Goal: Information Seeking & Learning: Learn about a topic

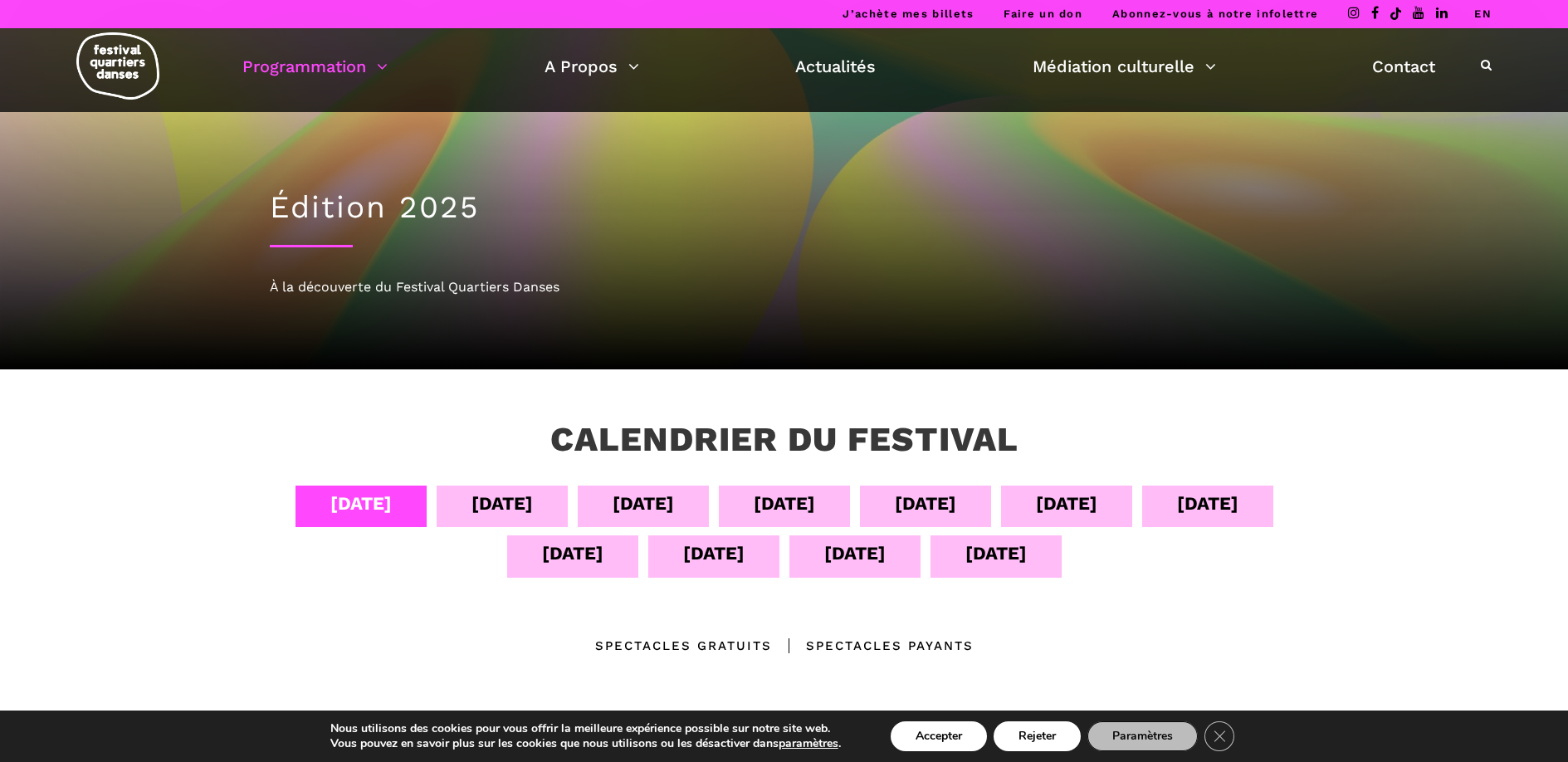
click at [371, 292] on div "À la découverte du Festival Quartiers Danses" at bounding box center [784, 287] width 1029 height 21
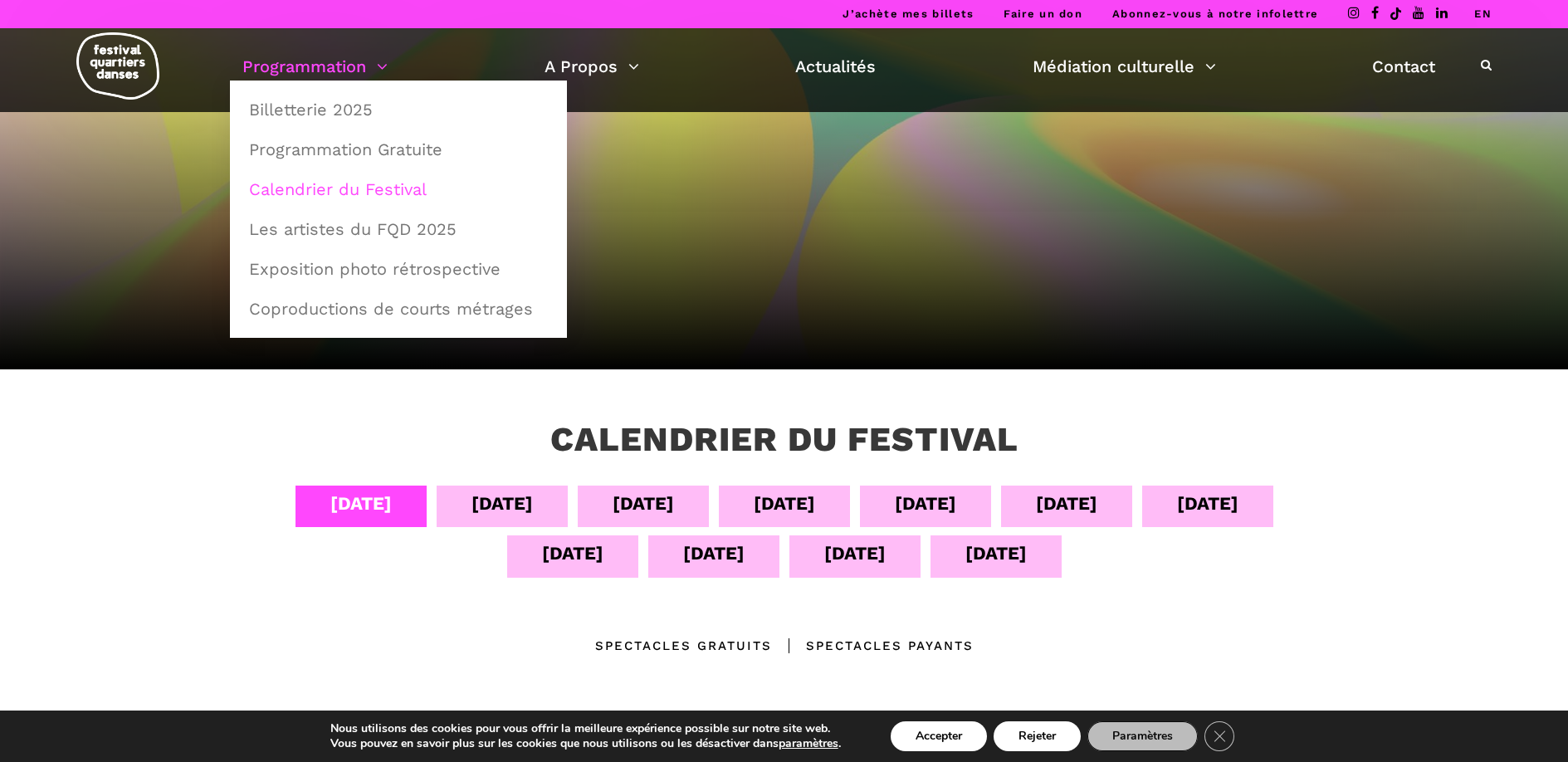
click at [323, 55] on link "Programmation" at bounding box center [315, 66] width 145 height 28
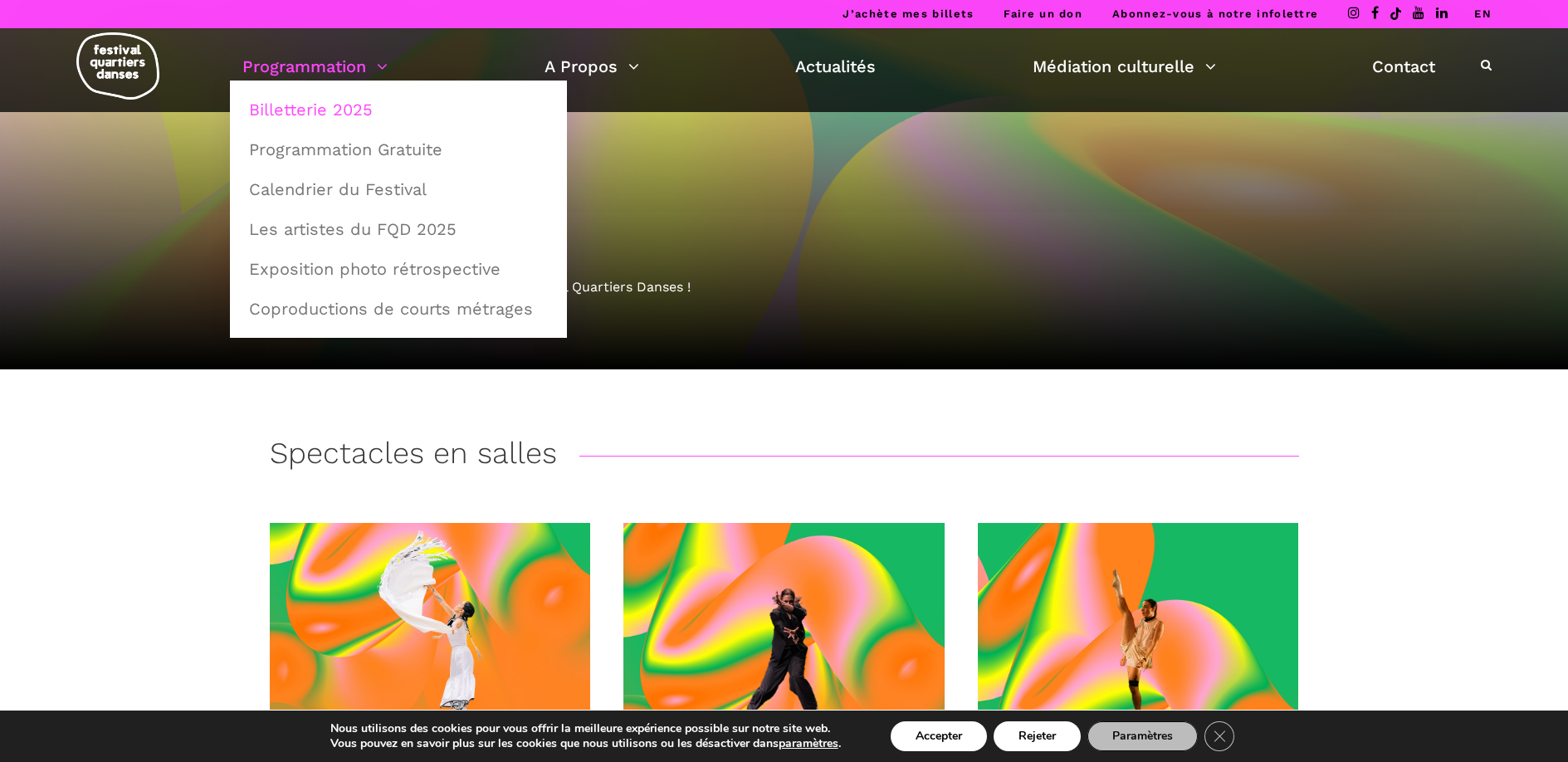
click at [292, 95] on link "Billetterie 2025" at bounding box center [398, 109] width 319 height 38
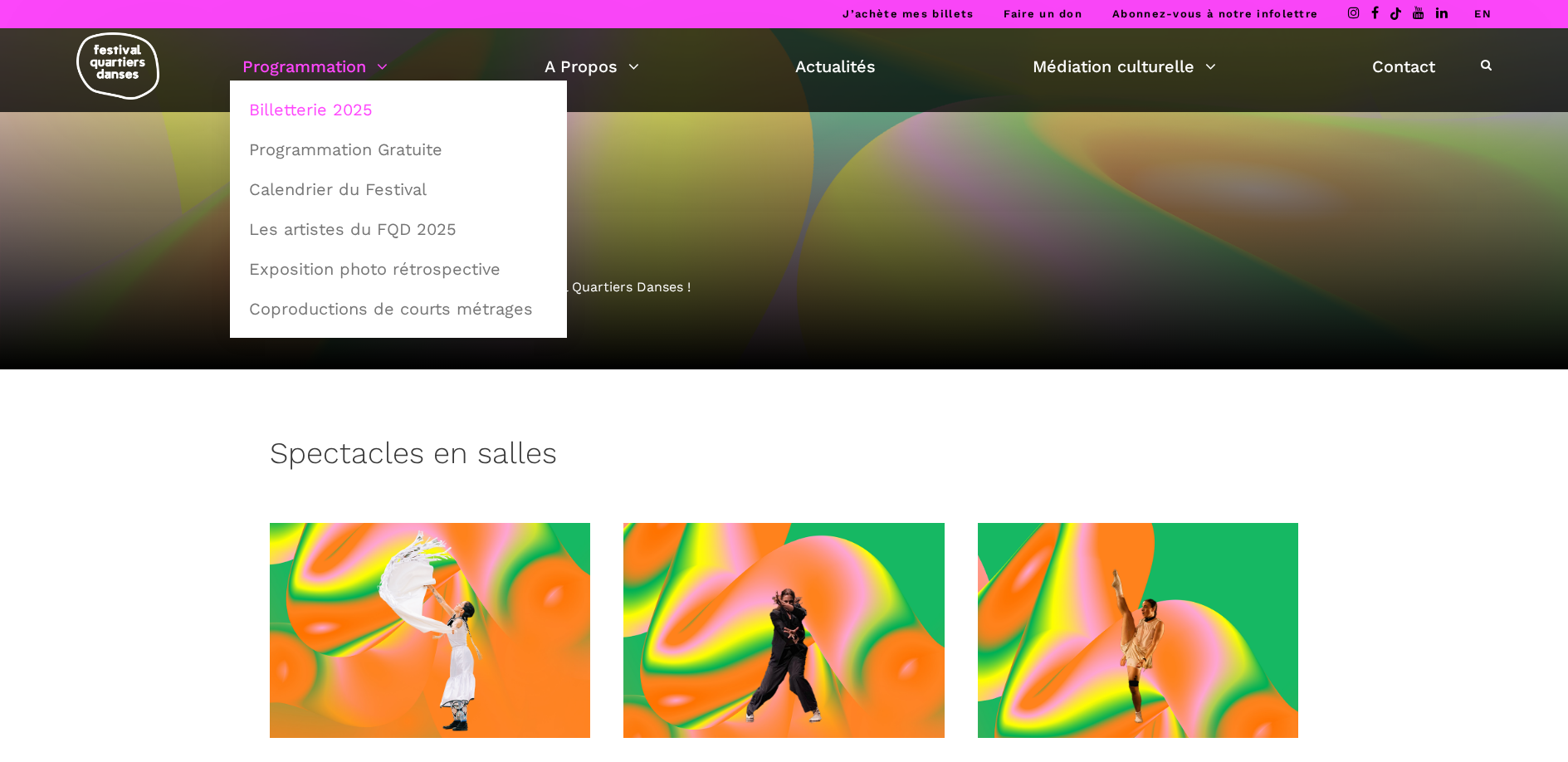
click at [289, 72] on link "Programmation" at bounding box center [315, 66] width 145 height 28
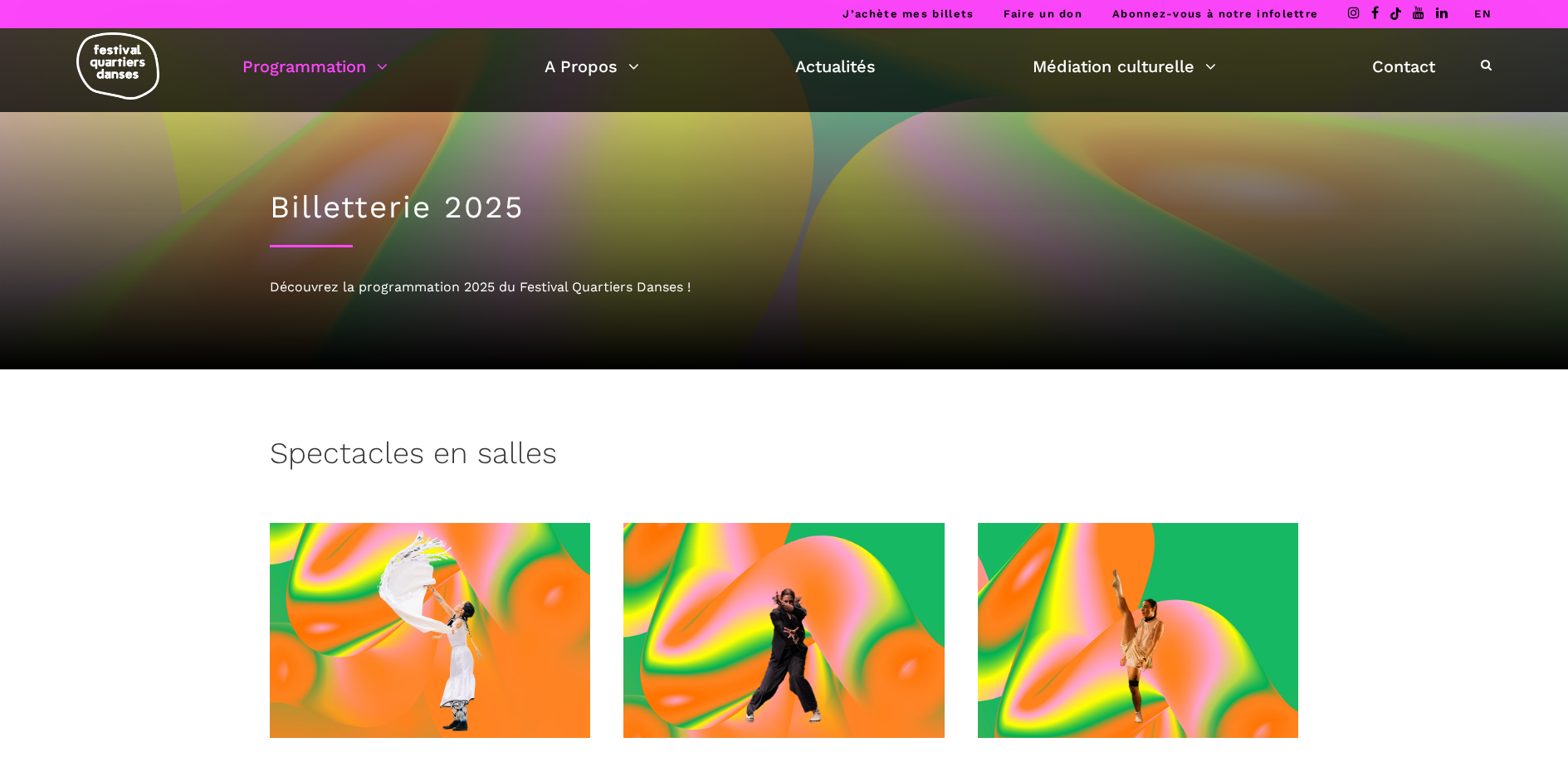
click at [304, 81] on div "Programmation Billetterie 2025 Programmation Gratuite Calendrier du Festival Le…" at bounding box center [784, 70] width 1543 height 84
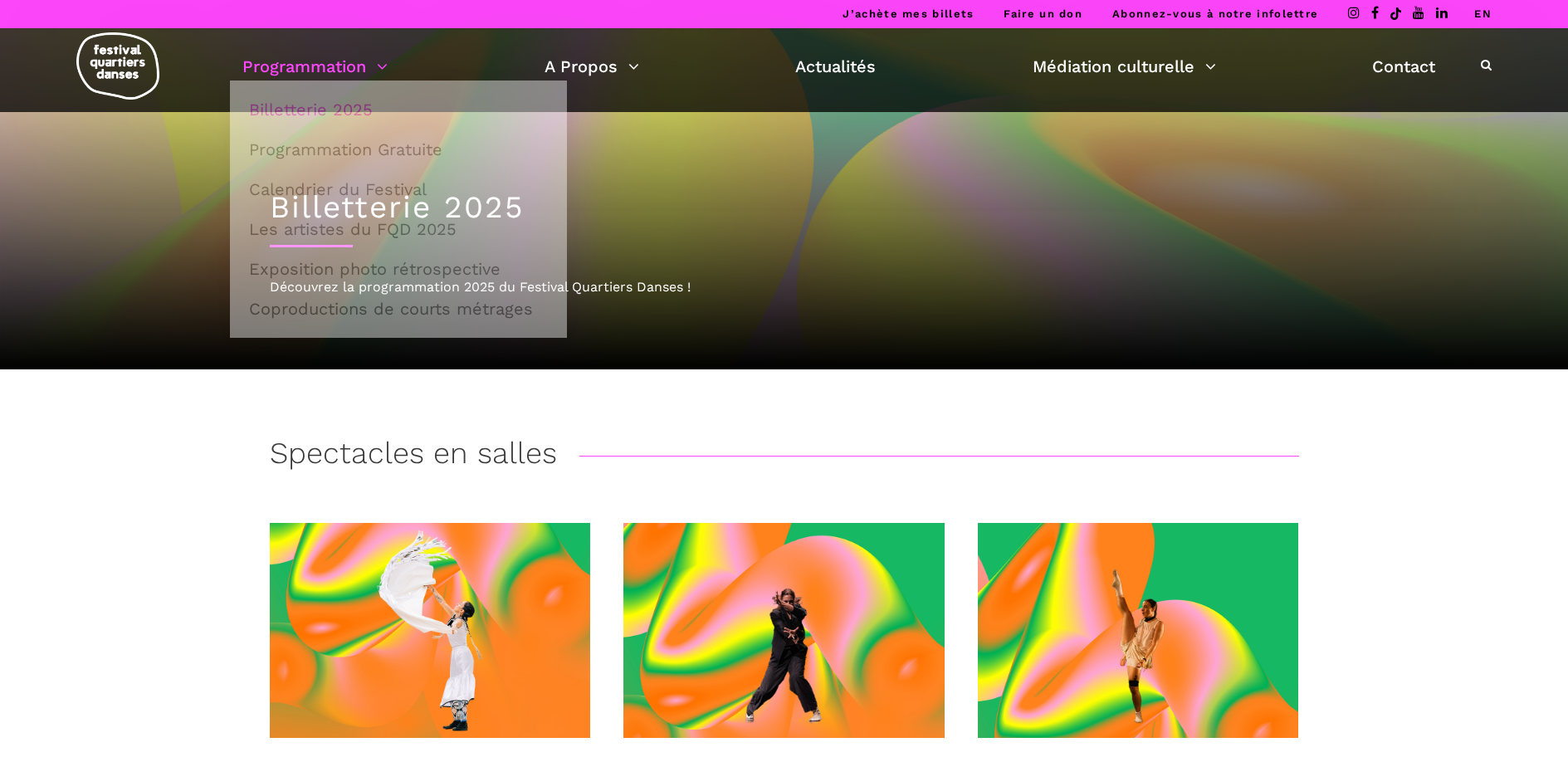
click at [305, 71] on link "Programmation" at bounding box center [315, 66] width 145 height 28
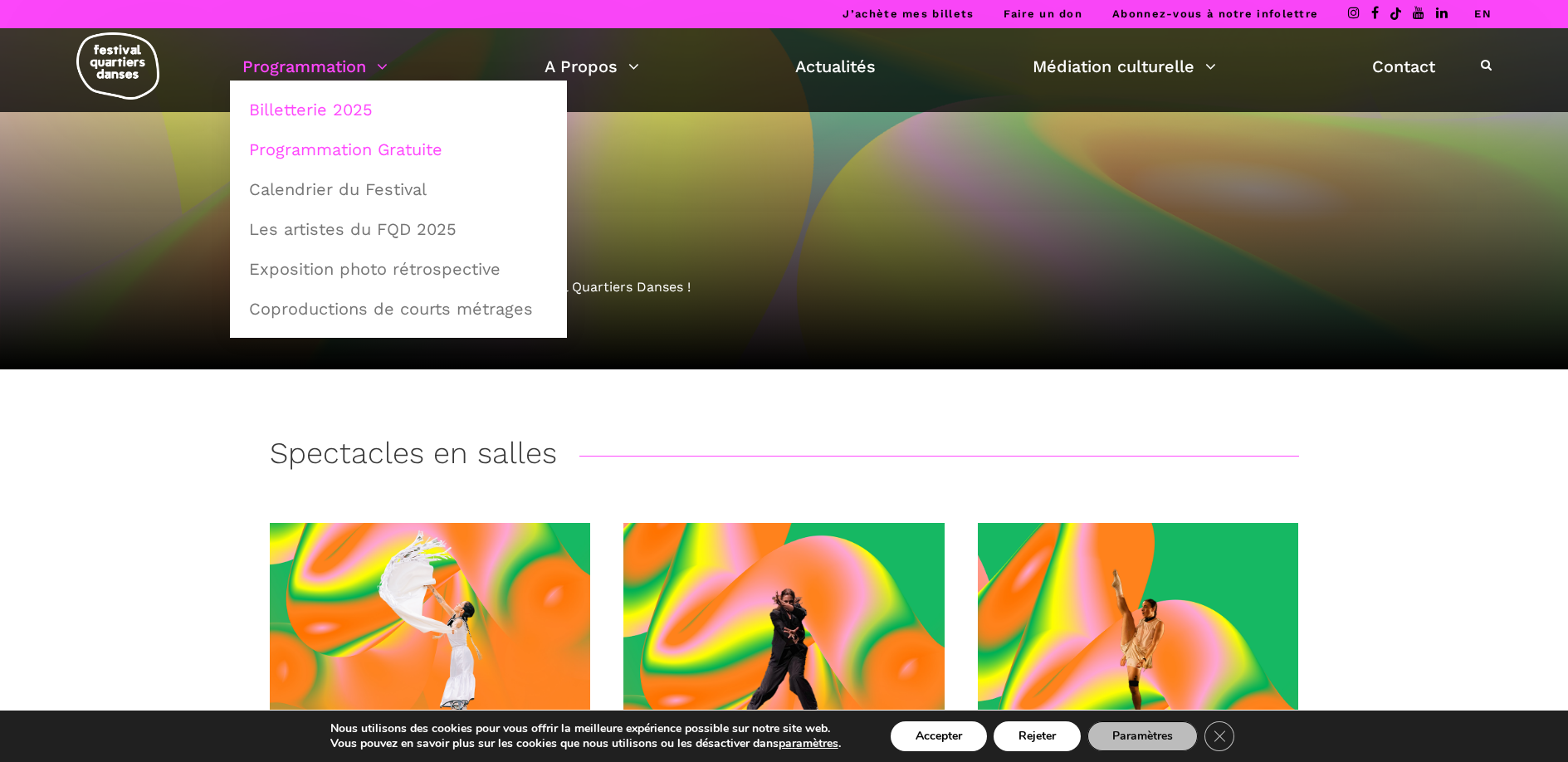
click at [323, 152] on link "Programmation Gratuite" at bounding box center [398, 149] width 319 height 38
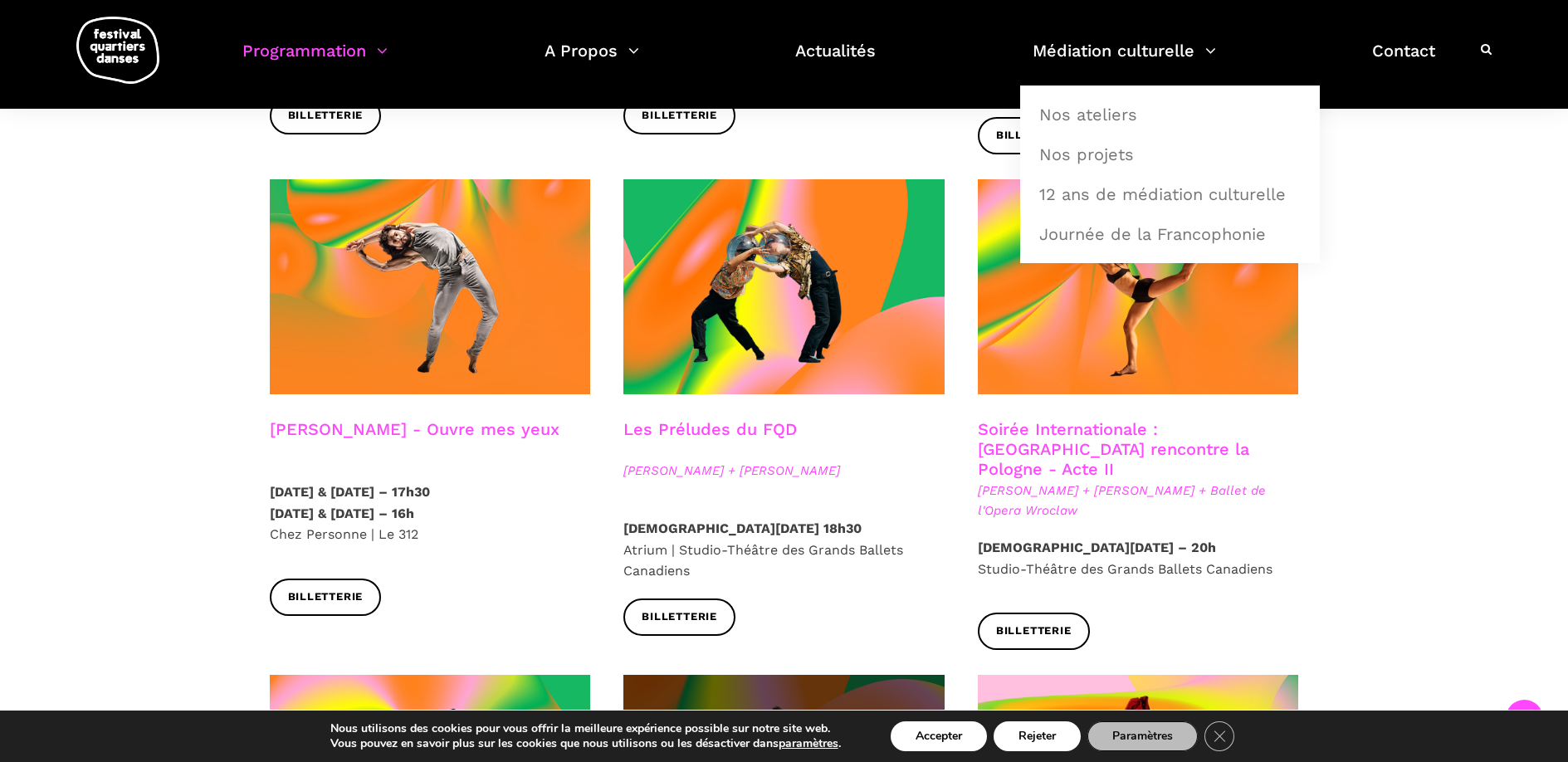
scroll to position [2413, 0]
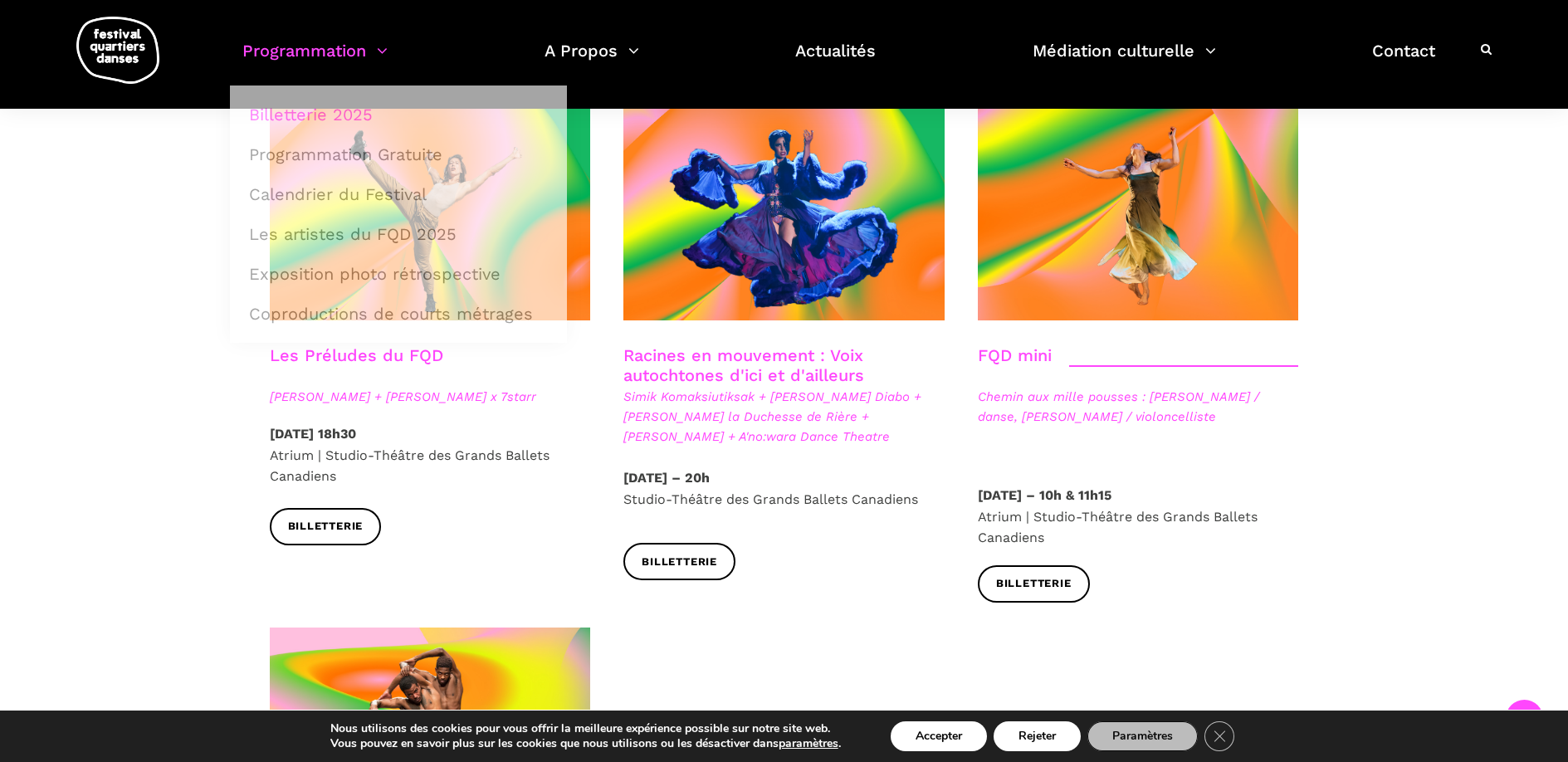
click at [279, 53] on link "Programmation" at bounding box center [315, 61] width 145 height 49
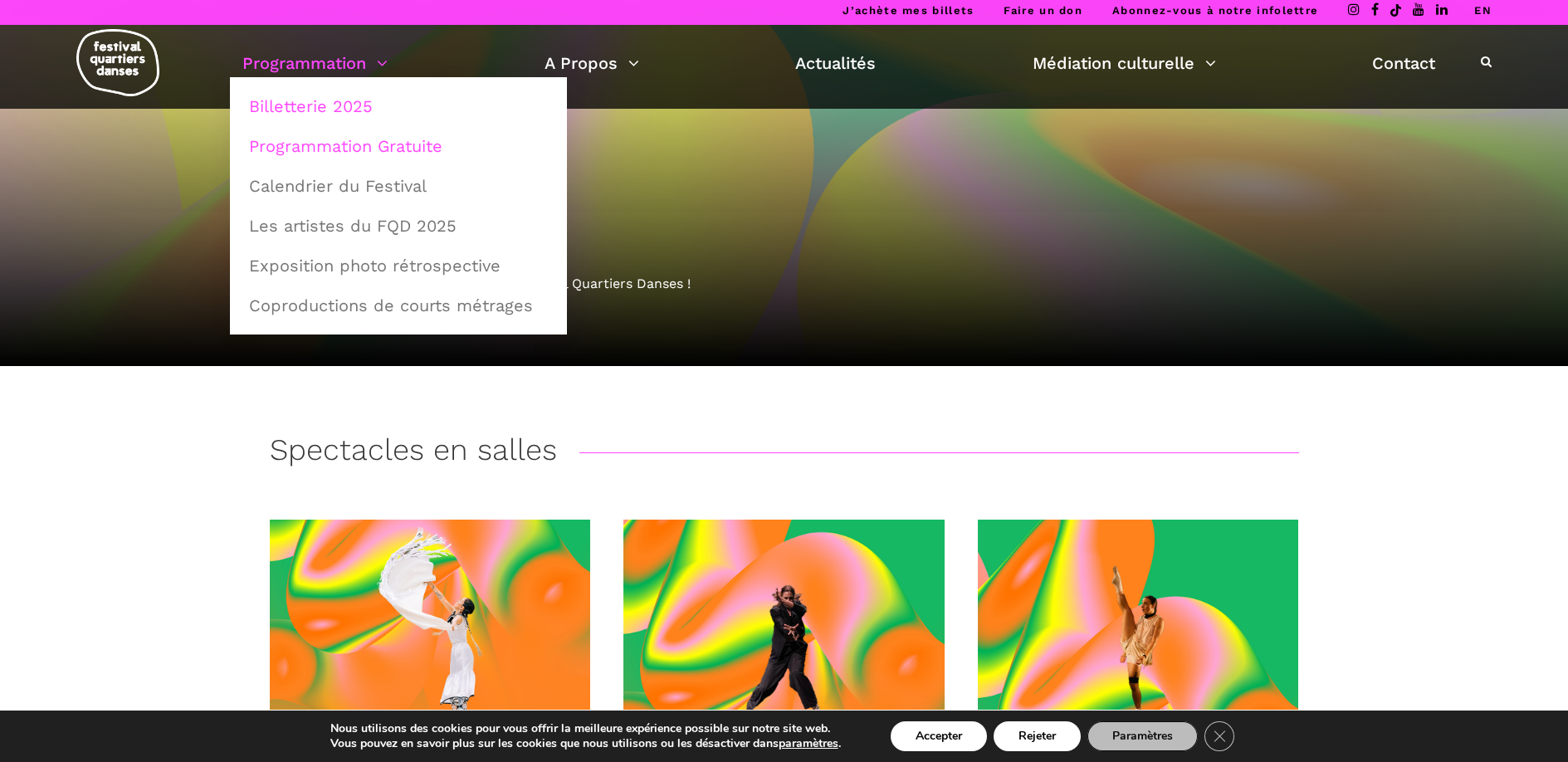
scroll to position [0, 0]
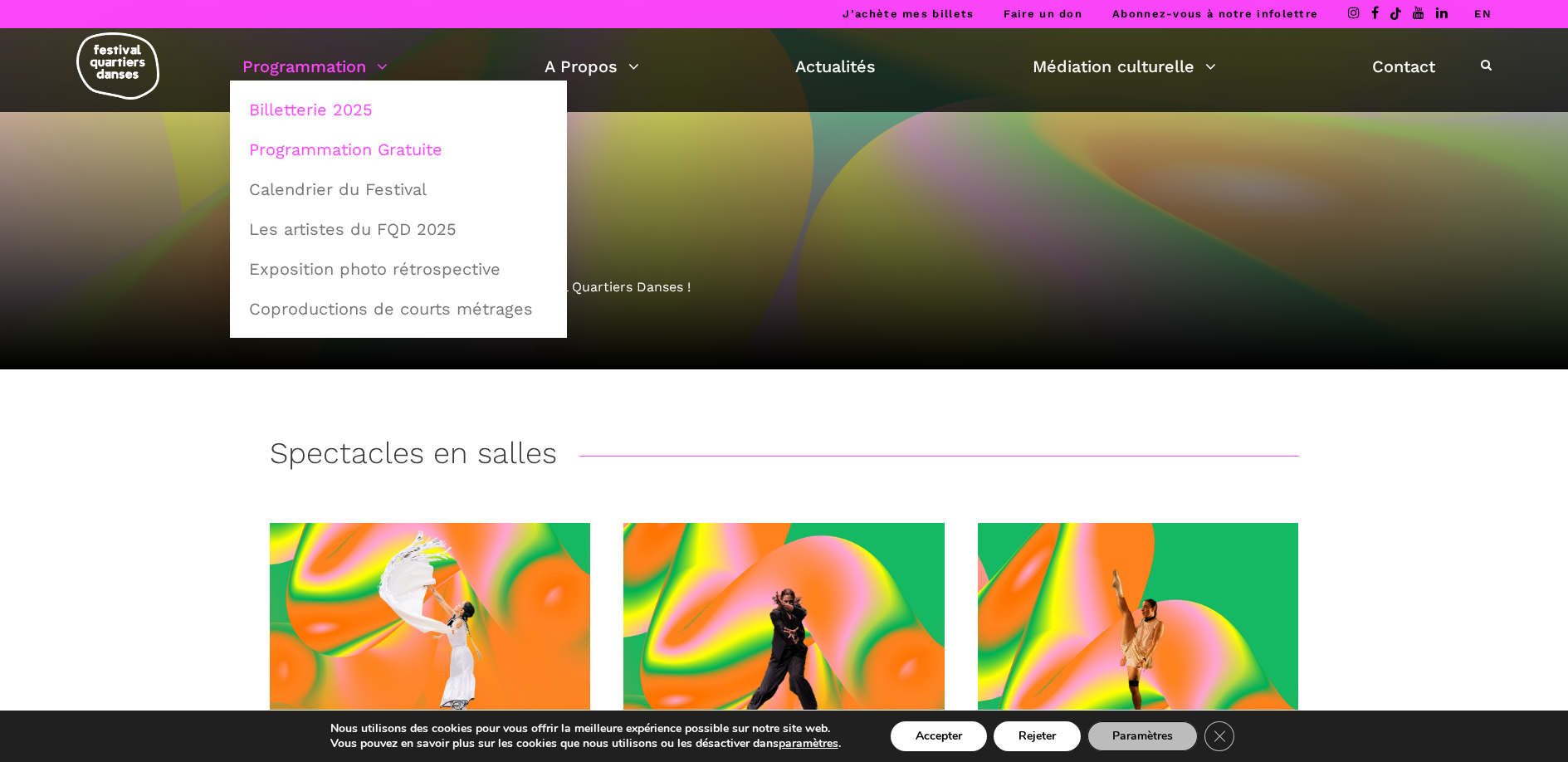
click at [396, 144] on link "Programmation Gratuite" at bounding box center [398, 149] width 319 height 38
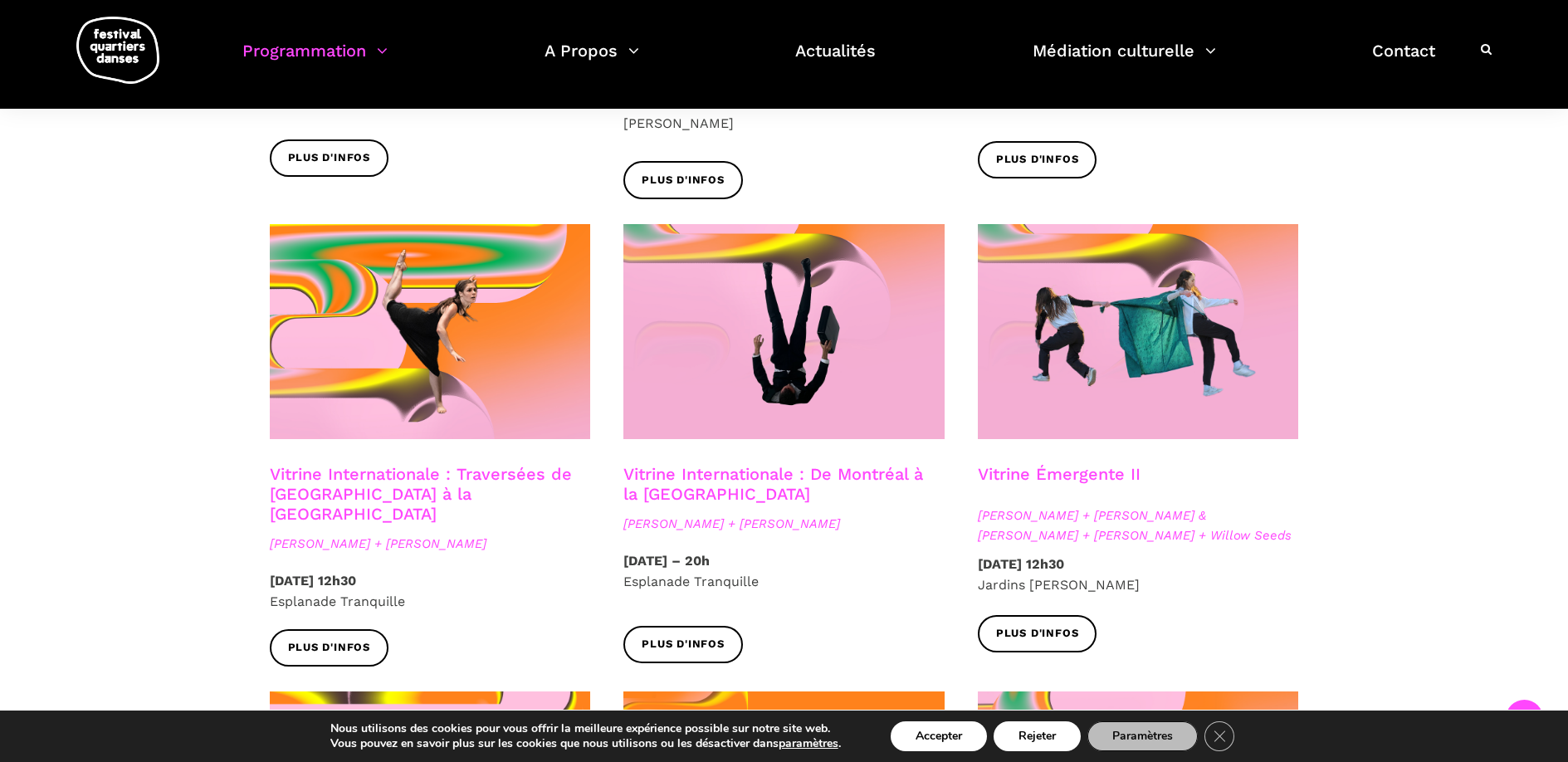
scroll to position [1077, 0]
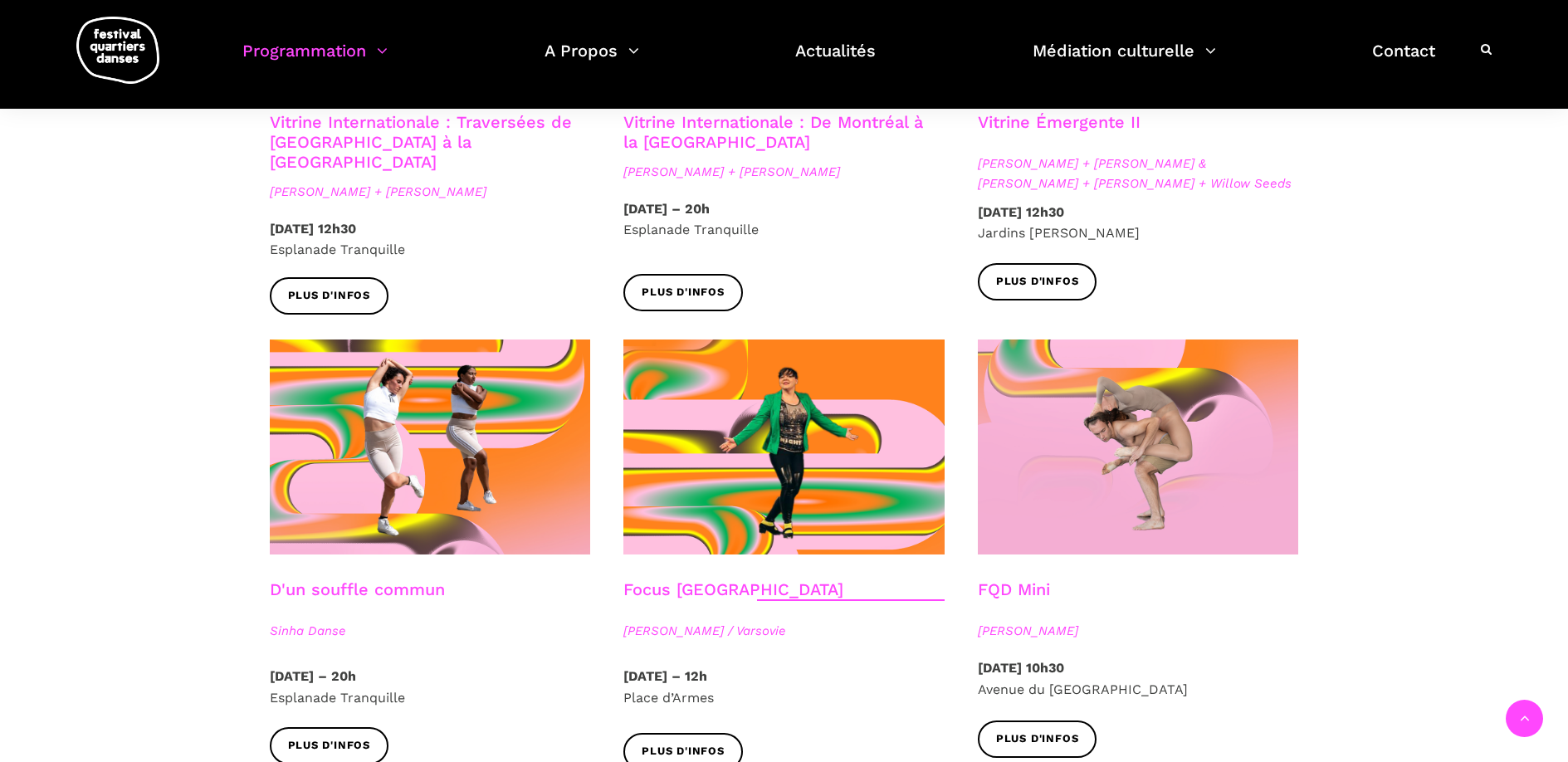
scroll to position [1993, 0]
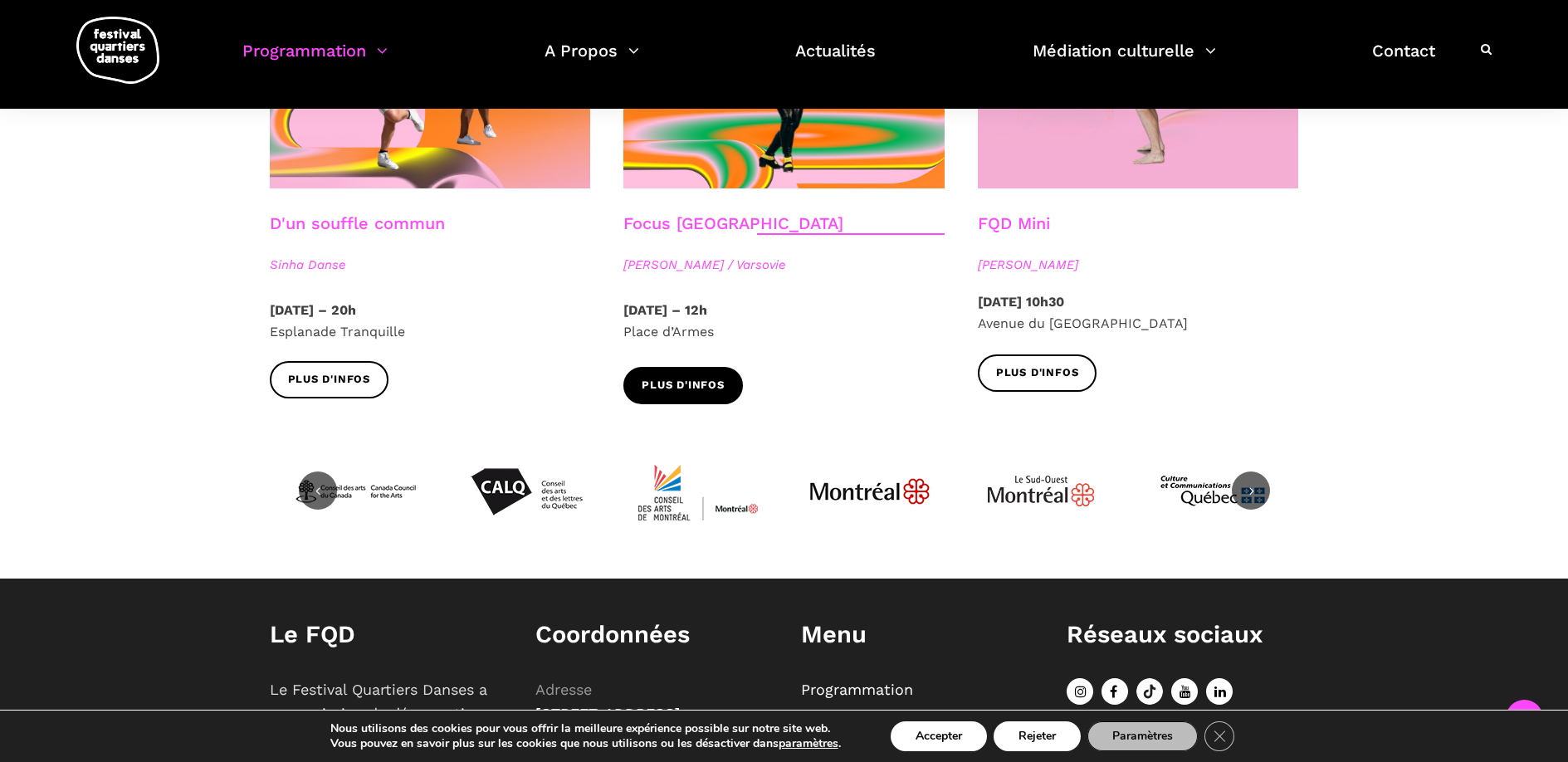
click at [714, 377] on span "Plus d'infos" at bounding box center [683, 386] width 83 height 18
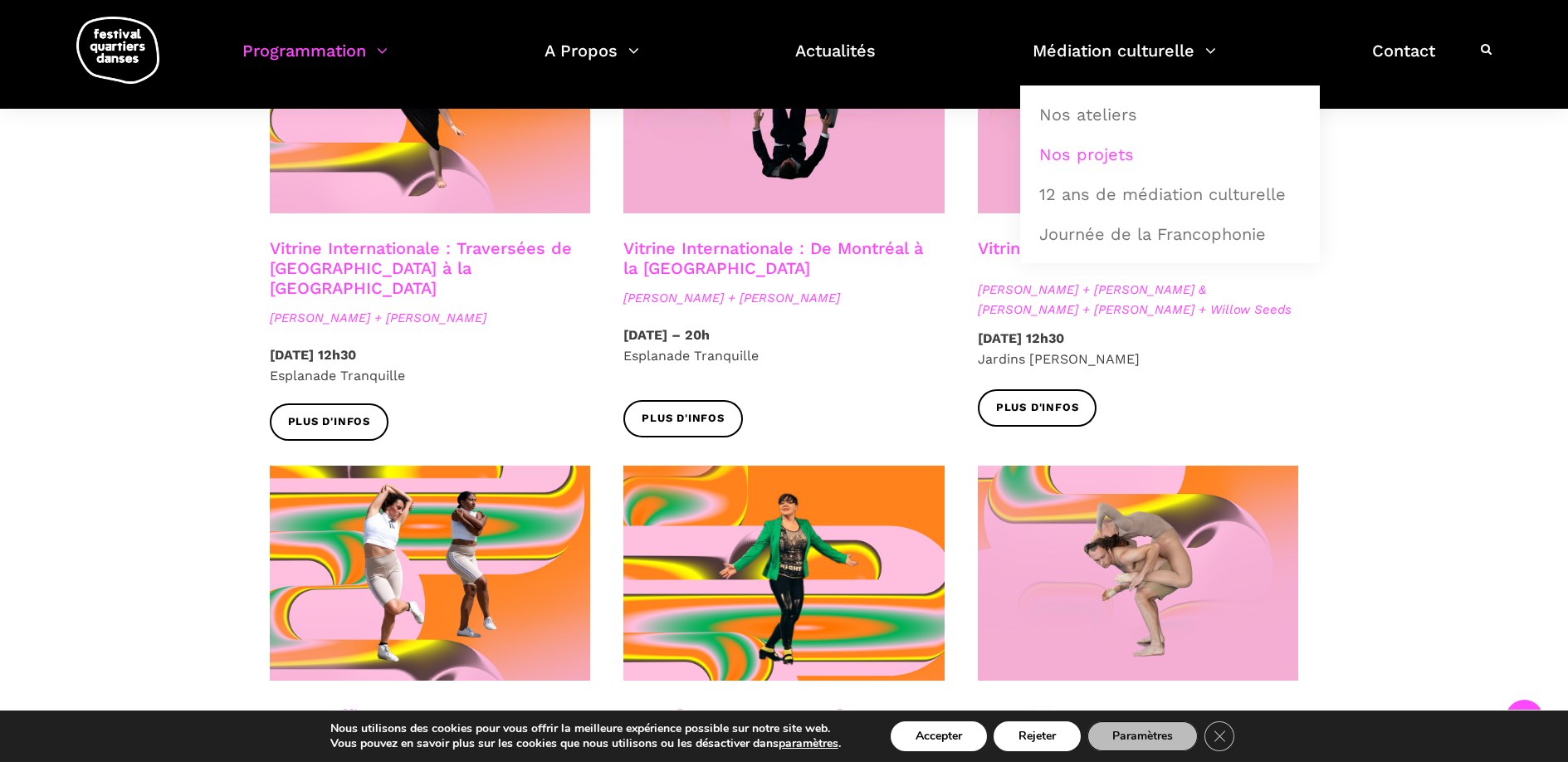
scroll to position [1171, 0]
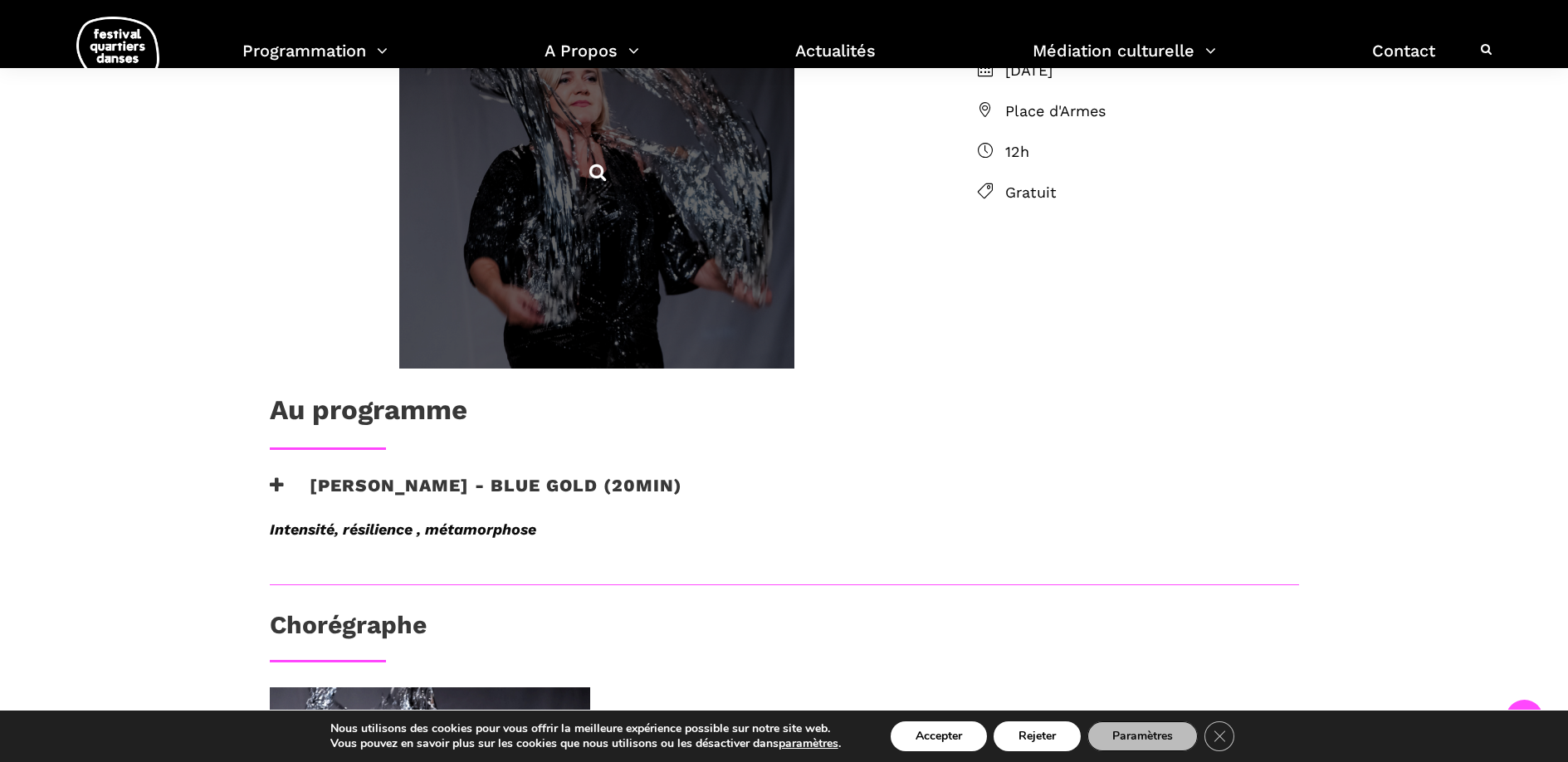
scroll to position [520, 0]
